Goal: Information Seeking & Learning: Check status

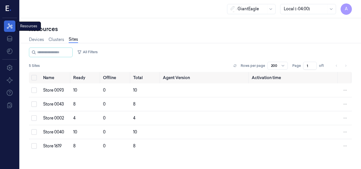
click at [12, 28] on icon at bounding box center [9, 26] width 7 height 7
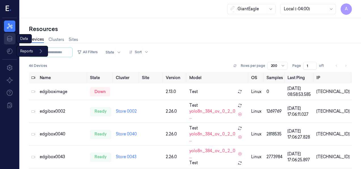
click at [11, 39] on icon at bounding box center [9, 38] width 7 height 7
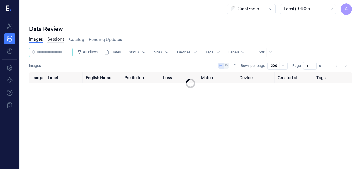
click at [52, 37] on link "Sessions" at bounding box center [55, 39] width 17 height 7
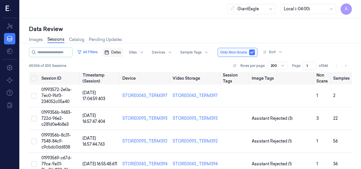
click at [121, 54] on span "Dates" at bounding box center [116, 52] width 10 height 5
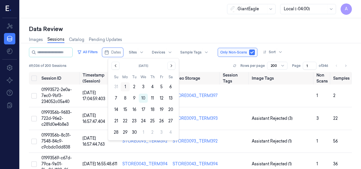
click at [125, 86] on button "1" at bounding box center [125, 86] width 9 height 9
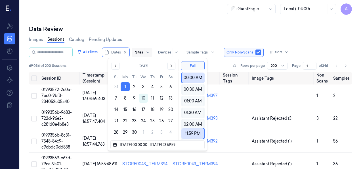
click at [151, 51] on div at bounding box center [147, 52] width 7 height 9
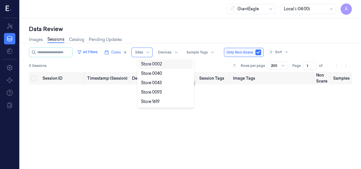
click at [157, 65] on div "Store 0002" at bounding box center [151, 64] width 21 height 6
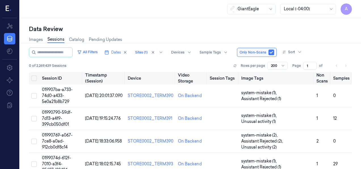
click at [329, 45] on div "Images Sessions Catalog Pending Updates" at bounding box center [190, 40] width 323 height 14
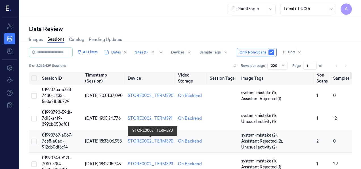
click at [147, 139] on link "STORE0002_TERM390" at bounding box center [151, 140] width 46 height 5
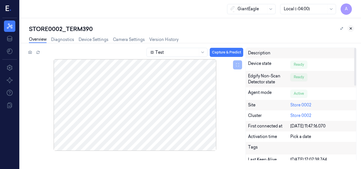
click at [351, 28] on icon at bounding box center [351, 28] width 4 height 4
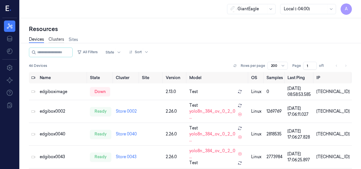
click at [51, 36] on link "Clusters" at bounding box center [57, 39] width 16 height 7
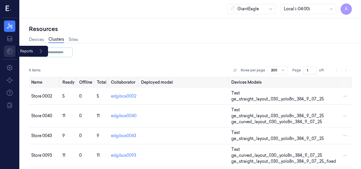
click at [8, 50] on html "A Resources Data Reports Reports Settings About Support Documentation GiantEagl…" at bounding box center [180, 84] width 361 height 169
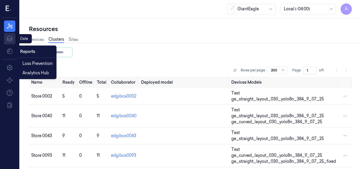
click at [9, 39] on html "A Resources Data Data Data Settings About Support Documentation GiantEagle Loca…" at bounding box center [180, 84] width 361 height 169
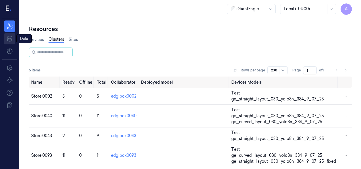
click at [9, 39] on icon at bounding box center [9, 38] width 7 height 7
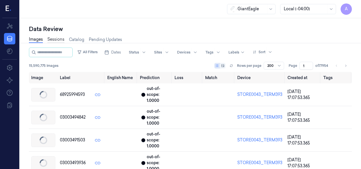
click at [52, 40] on link "Sessions" at bounding box center [55, 39] width 17 height 7
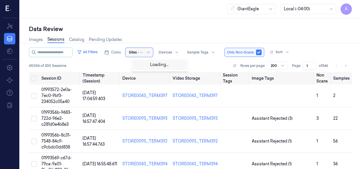
click at [145, 51] on div at bounding box center [145, 52] width 14 height 9
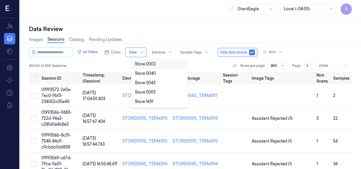
click at [147, 62] on div "Store 0002" at bounding box center [145, 64] width 21 height 6
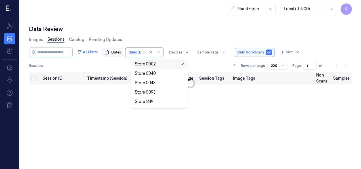
click at [121, 52] on span "Dates" at bounding box center [116, 52] width 10 height 5
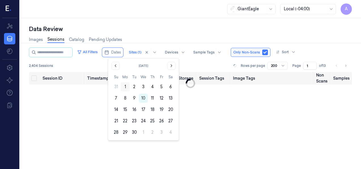
click at [123, 86] on button "1" at bounding box center [125, 86] width 9 height 9
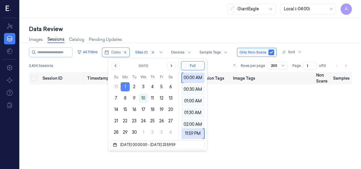
click at [126, 85] on button "1" at bounding box center [125, 86] width 9 height 9
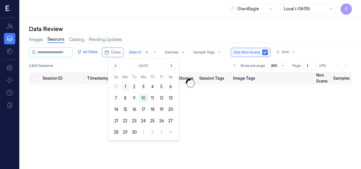
click at [126, 88] on button "1" at bounding box center [125, 86] width 9 height 9
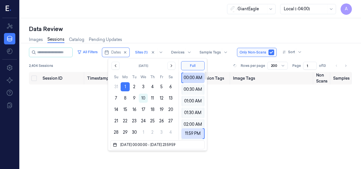
click at [190, 78] on div "00:00 AM" at bounding box center [193, 77] width 19 height 11
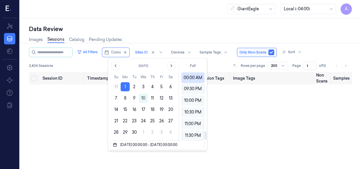
scroll to position [492, 0]
click at [196, 133] on div "11:30 PM" at bounding box center [193, 133] width 20 height 11
type input "01/09/2025 23:30:00 - 01/09/2025 23:30:00"
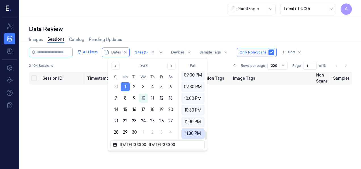
click at [123, 85] on button "1" at bounding box center [125, 86] width 9 height 9
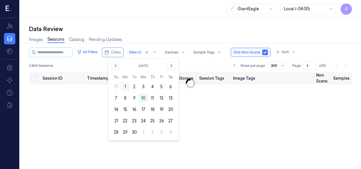
click at [126, 87] on button "1" at bounding box center [125, 86] width 9 height 9
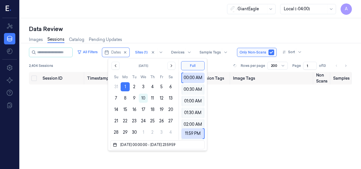
click at [330, 32] on div "Data Review" at bounding box center [190, 29] width 323 height 8
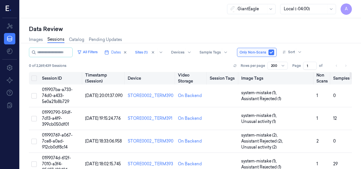
click at [324, 79] on th "Non Scans" at bounding box center [323, 78] width 17 height 13
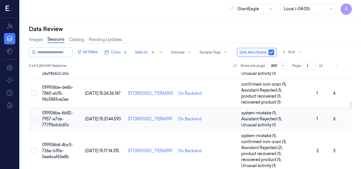
scroll to position [341, 0]
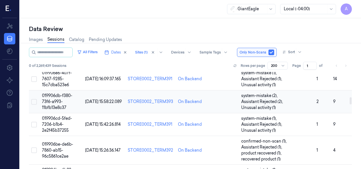
click at [95, 103] on span "01/09/2025 15:58:22.089" at bounding box center [103, 101] width 37 height 5
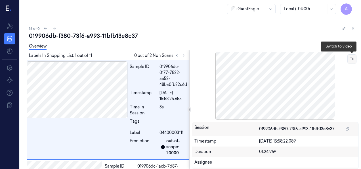
click at [352, 60] on icon at bounding box center [352, 59] width 4 height 3
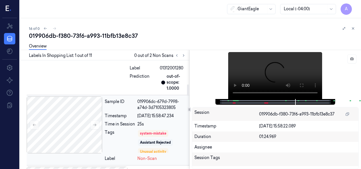
scroll to position [2, 0]
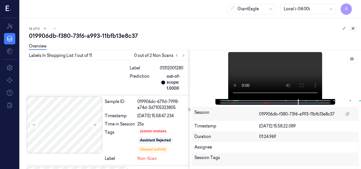
click at [352, 29] on icon at bounding box center [354, 28] width 4 height 4
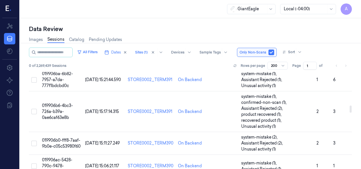
scroll to position [455, 0]
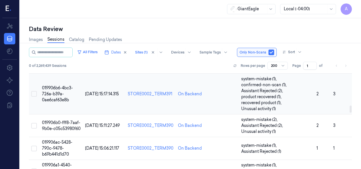
click at [99, 91] on span "01/09/2025 15:17:14.315" at bounding box center [102, 93] width 34 height 5
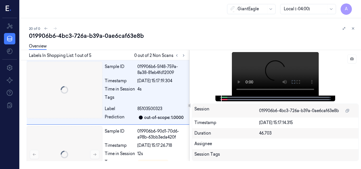
scroll to position [2, 0]
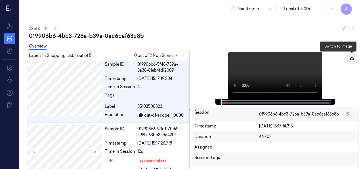
click at [354, 60] on button at bounding box center [352, 58] width 9 height 9
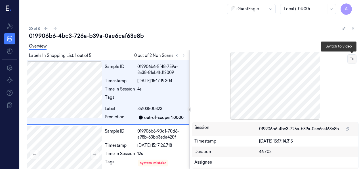
click at [350, 57] on button at bounding box center [352, 58] width 9 height 9
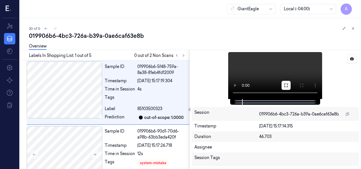
click at [285, 86] on icon at bounding box center [286, 85] width 3 height 3
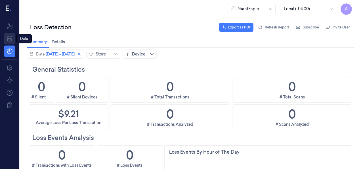
click at [11, 36] on icon at bounding box center [9, 38] width 7 height 7
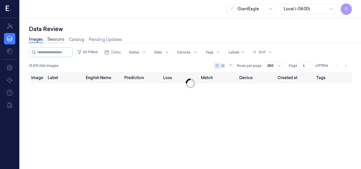
click at [49, 39] on link "Sessions" at bounding box center [55, 39] width 17 height 7
